Goal: Find specific page/section: Find specific page/section

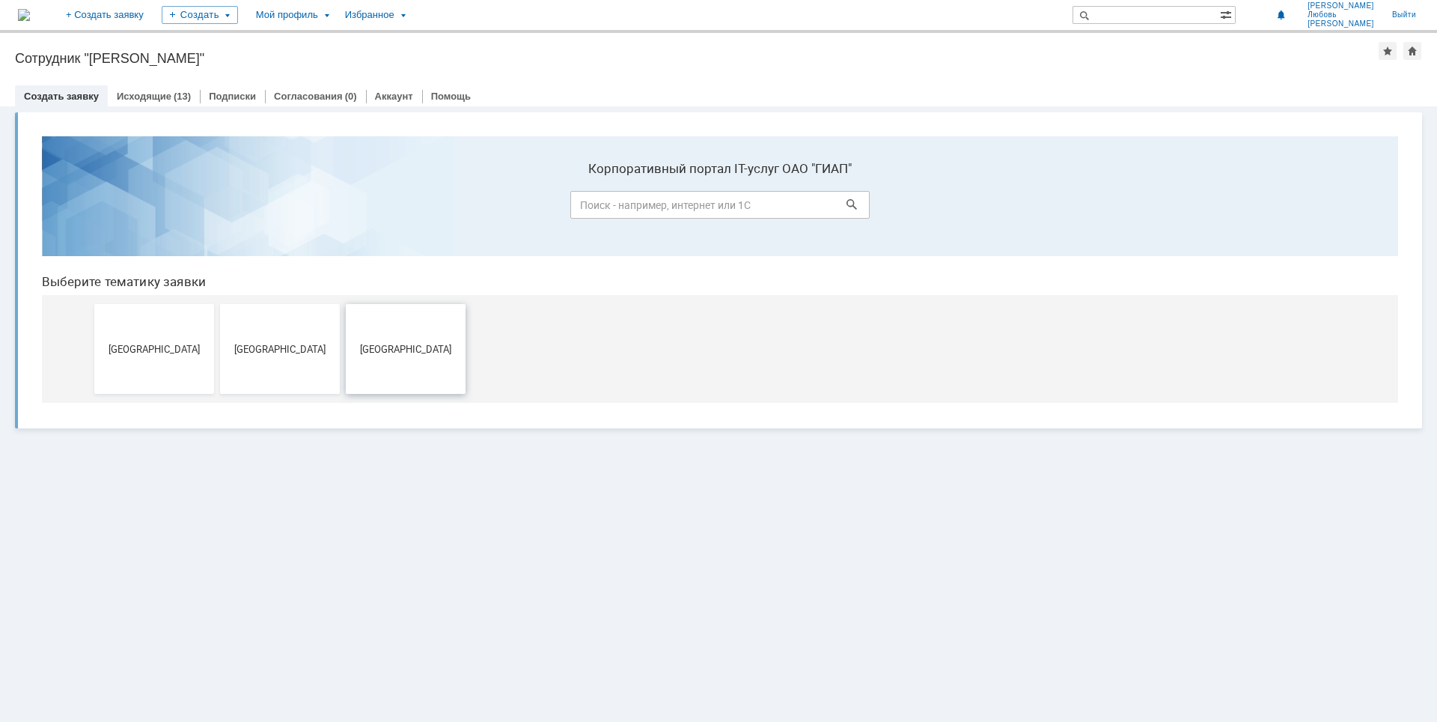
click at [414, 364] on button "[GEOGRAPHIC_DATA]" at bounding box center [406, 349] width 120 height 90
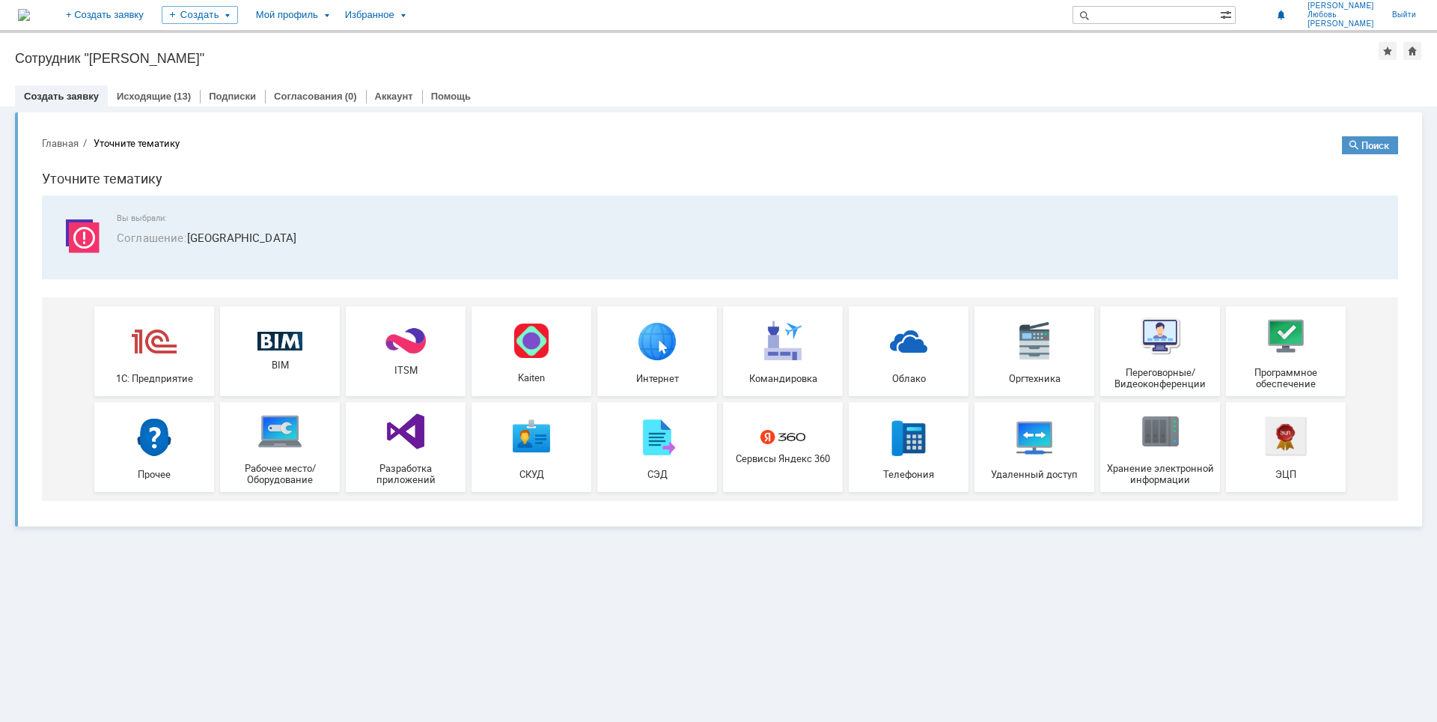
click at [650, 596] on div "Витрина услуг" at bounding box center [718, 413] width 1437 height 615
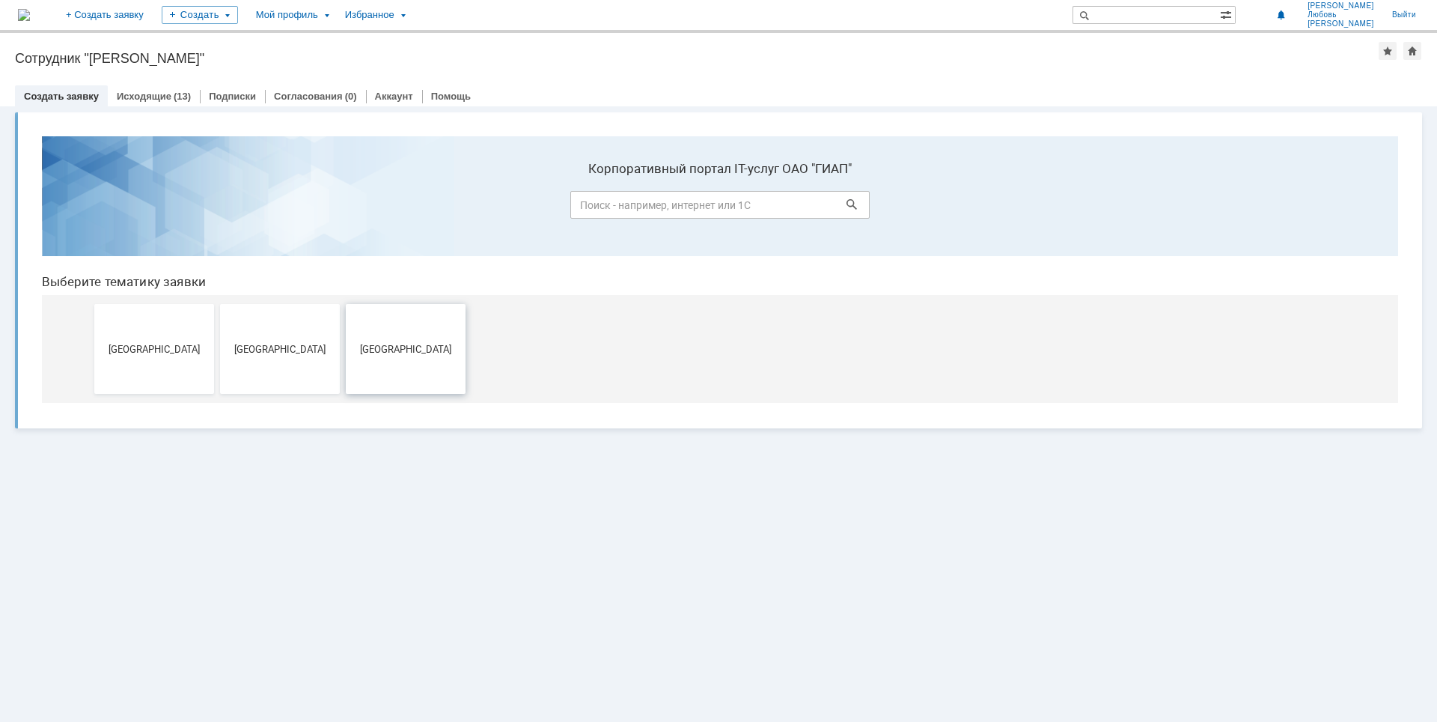
click at [440, 350] on span "[GEOGRAPHIC_DATA]" at bounding box center [405, 348] width 111 height 11
